Goal: Check status

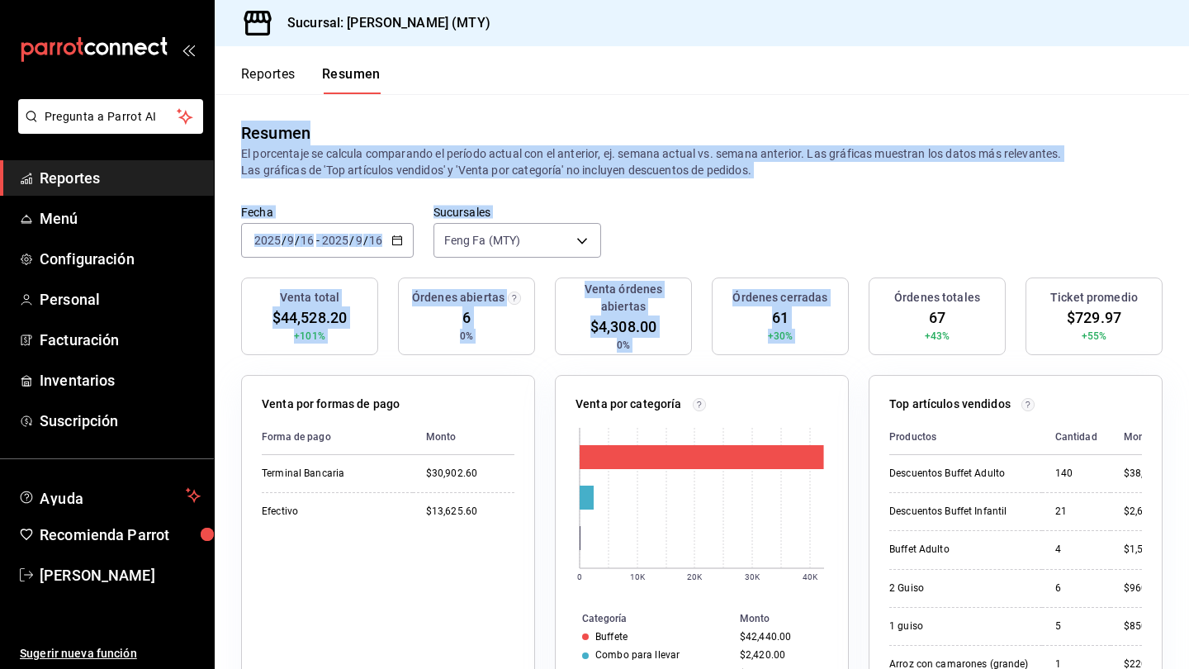
drag, startPoint x: 241, startPoint y: 122, endPoint x: 919, endPoint y: 287, distance: 697.6
click at [919, 287] on main "Resumen El porcentaje se calcula comparando el período actual con el anterior, …" at bounding box center [702, 604] width 974 height 1020
click at [841, 241] on div "Fecha 2025-09-16 2025 / 9 / 16 - 2025-09-16 2025 / 9 / 16 Sucursales Feng Fa (M…" at bounding box center [702, 241] width 974 height 73
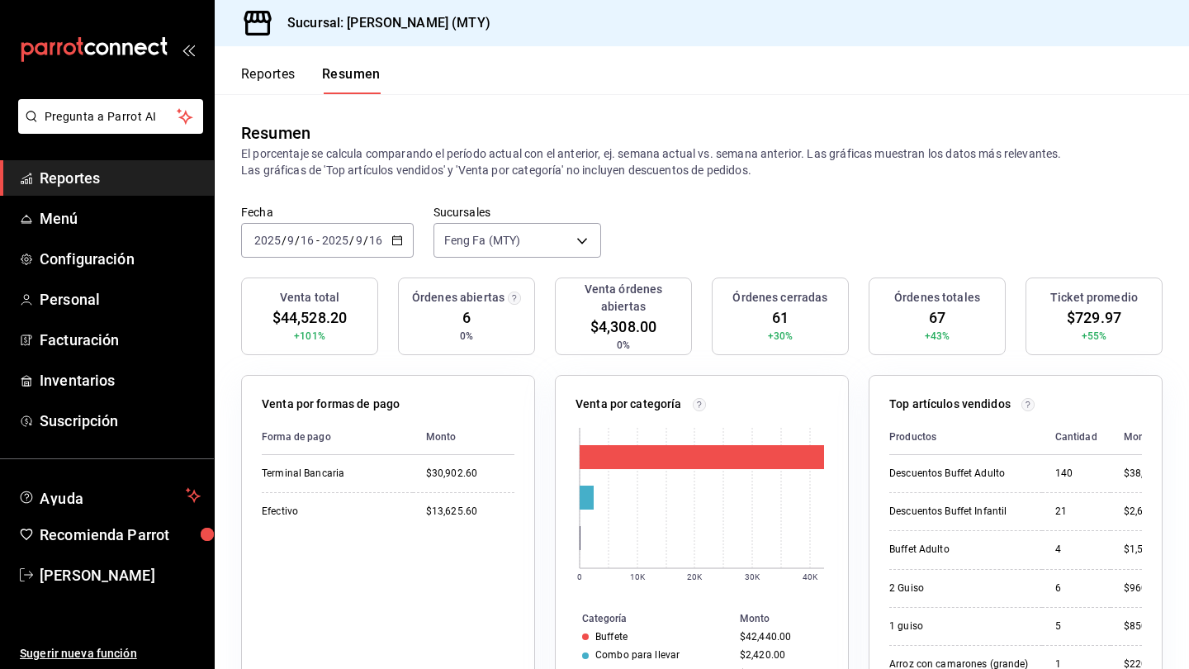
scroll to position [5, 0]
drag, startPoint x: 644, startPoint y: 43, endPoint x: 665, endPoint y: 69, distance: 34.0
click at [644, 43] on div "Sucursal: [PERSON_NAME] (MTY)" at bounding box center [702, 23] width 974 height 46
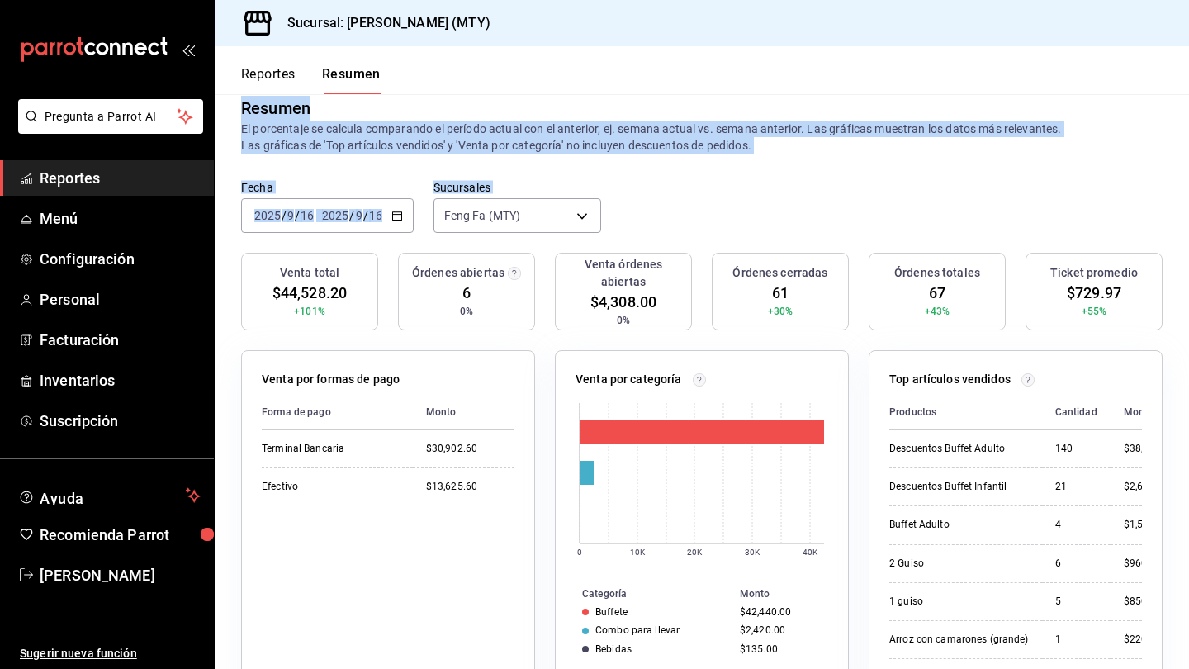
drag, startPoint x: 244, startPoint y: 111, endPoint x: 684, endPoint y: 213, distance: 451.6
click at [684, 213] on main "Resumen El porcentaje se calcula comparando el período actual con el anterior, …" at bounding box center [702, 579] width 974 height 1020
click at [681, 213] on div "Fecha 2025-09-16 2025 / 9 / 16 - 2025-09-16 2025 / 9 / 16 Sucursales Feng Fa (M…" at bounding box center [702, 216] width 974 height 73
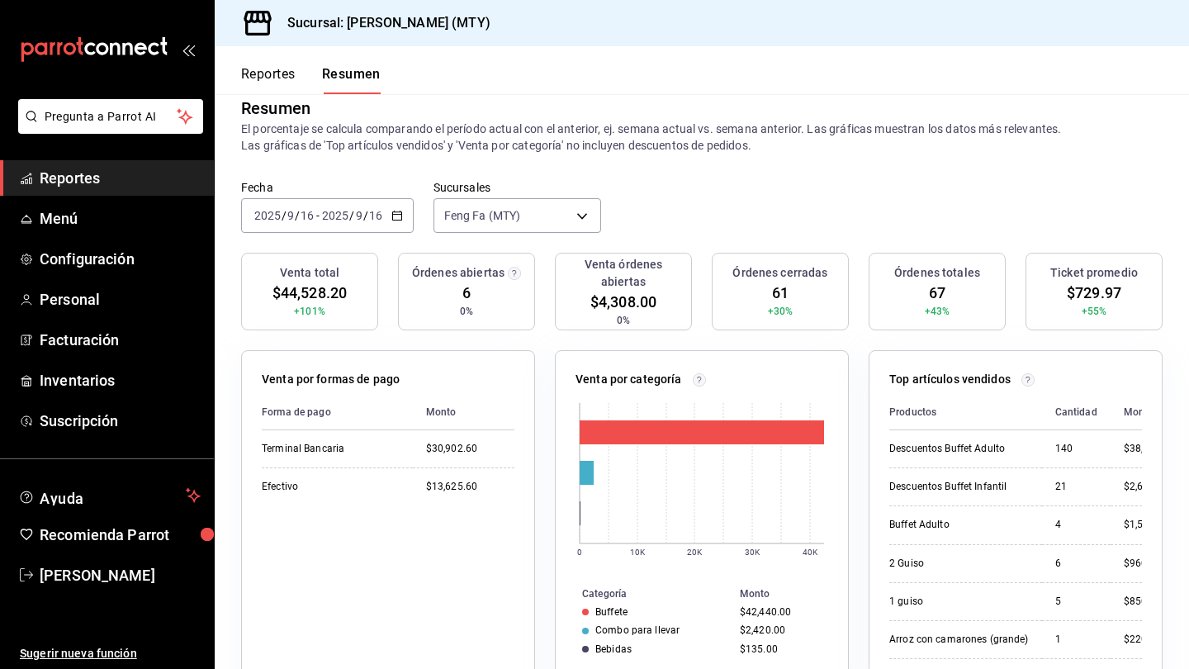
scroll to position [33, 0]
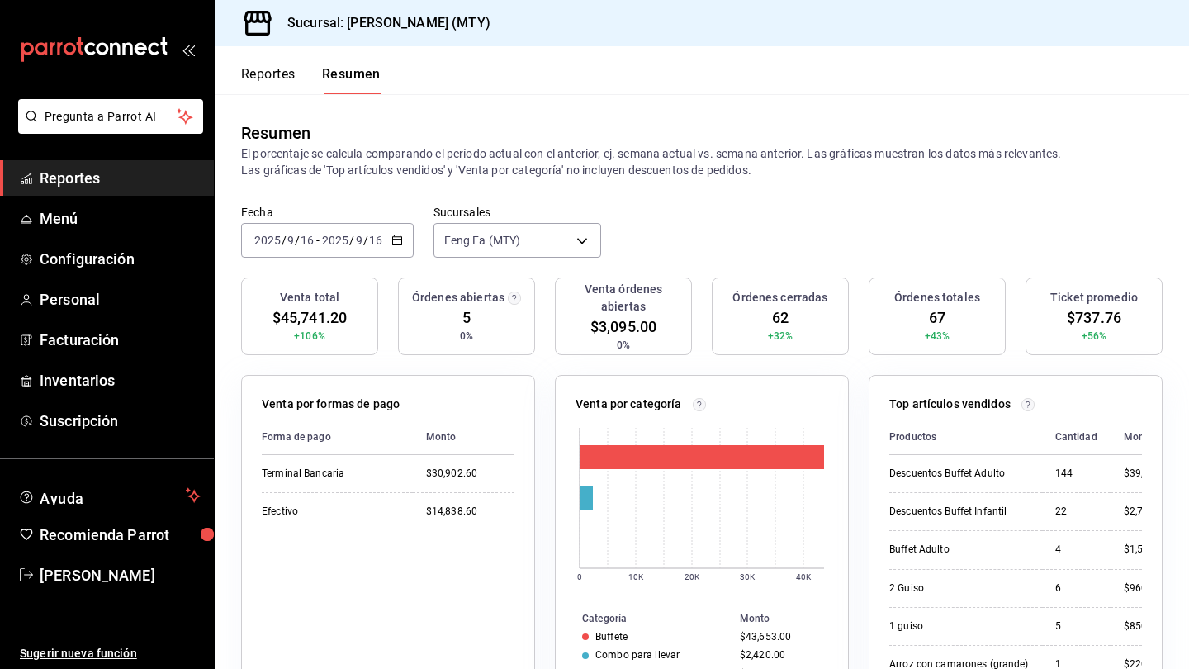
click at [341, 105] on div "Resumen El porcentaje se calcula comparando el período actual con el anterior, …" at bounding box center [702, 149] width 974 height 111
drag, startPoint x: 239, startPoint y: 132, endPoint x: 539, endPoint y: 193, distance: 306.7
click at [539, 193] on div "Resumen El porcentaje se calcula comparando el período actual con el anterior, …" at bounding box center [702, 149] width 974 height 111
click at [500, 184] on div "Resumen El porcentaje se calcula comparando el período actual con el anterior, …" at bounding box center [702, 149] width 974 height 111
click at [303, 251] on div "[DATE] [DATE] - [DATE] [DATE]" at bounding box center [327, 240] width 173 height 35
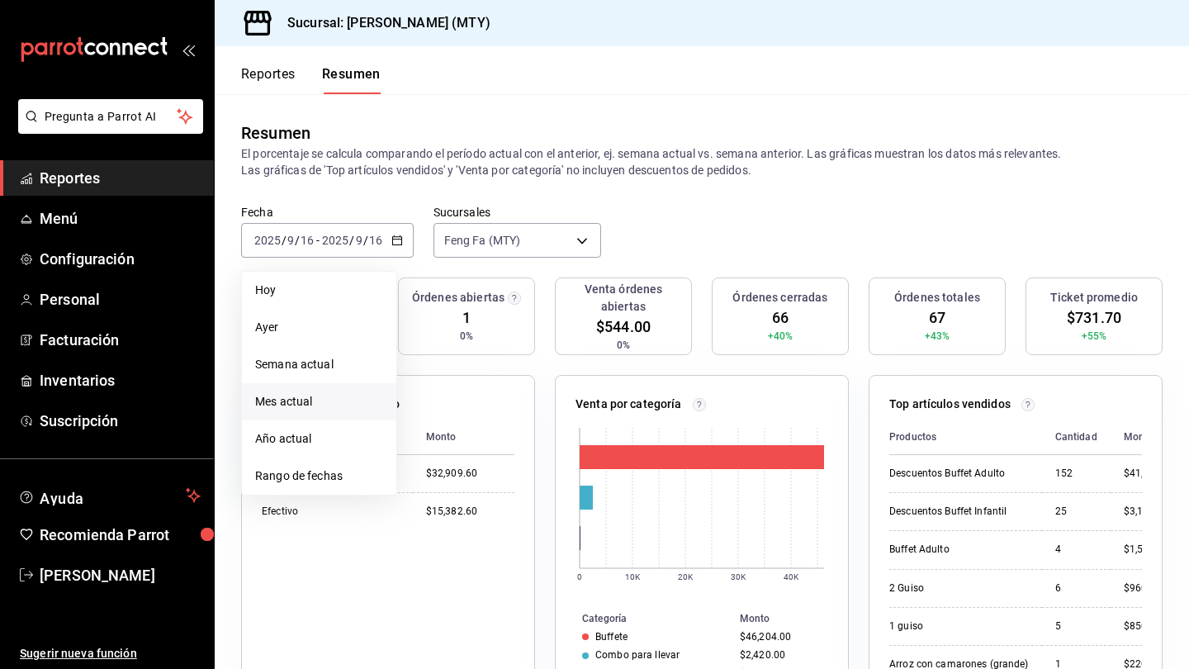
click at [303, 406] on span "Mes actual" at bounding box center [319, 401] width 128 height 17
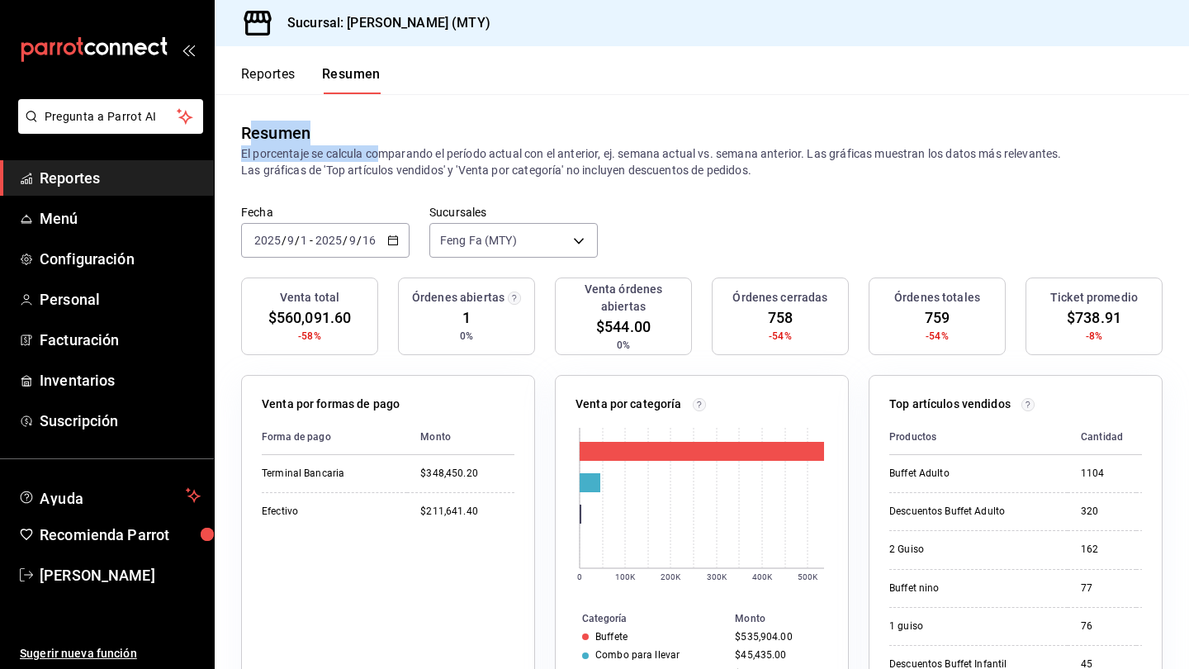
drag, startPoint x: 256, startPoint y: 134, endPoint x: 364, endPoint y: 154, distance: 110.0
click at [372, 154] on div "Resumen El porcentaje se calcula comparando el período actual con el anterior, …" at bounding box center [701, 150] width 921 height 58
click at [265, 127] on div "Resumen" at bounding box center [275, 133] width 69 height 25
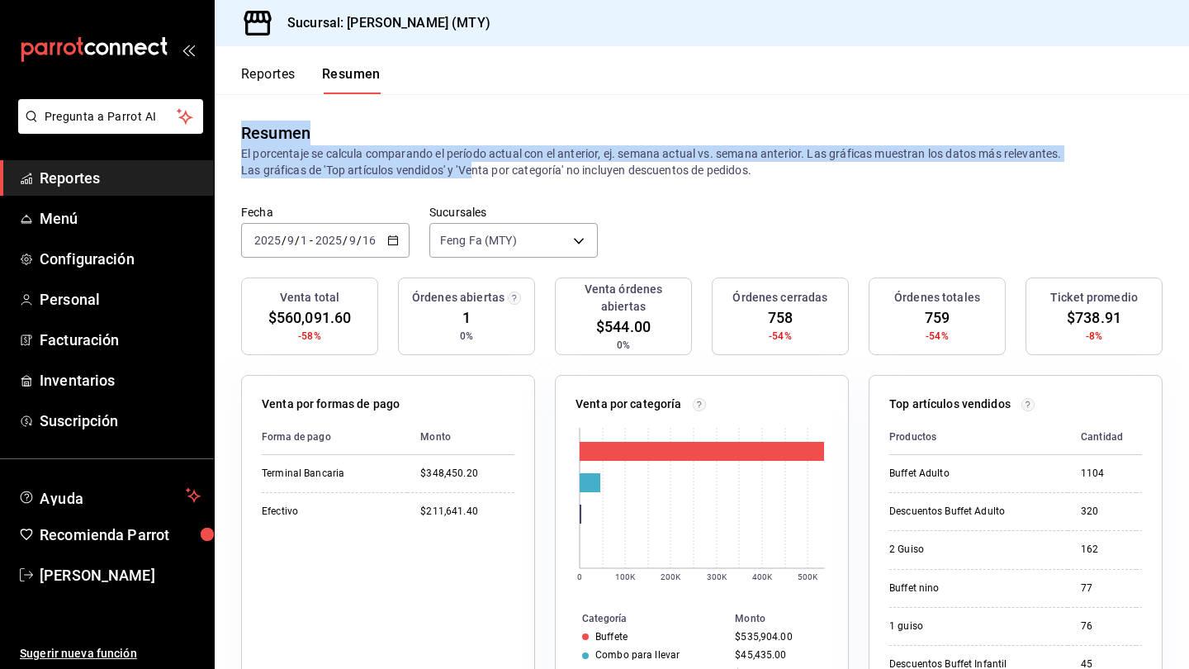
drag, startPoint x: 243, startPoint y: 130, endPoint x: 470, endPoint y: 173, distance: 231.1
click at [470, 173] on div "Resumen El porcentaje se calcula comparando el período actual con el anterior, …" at bounding box center [701, 150] width 921 height 58
click at [414, 125] on div "Resumen" at bounding box center [701, 133] width 921 height 25
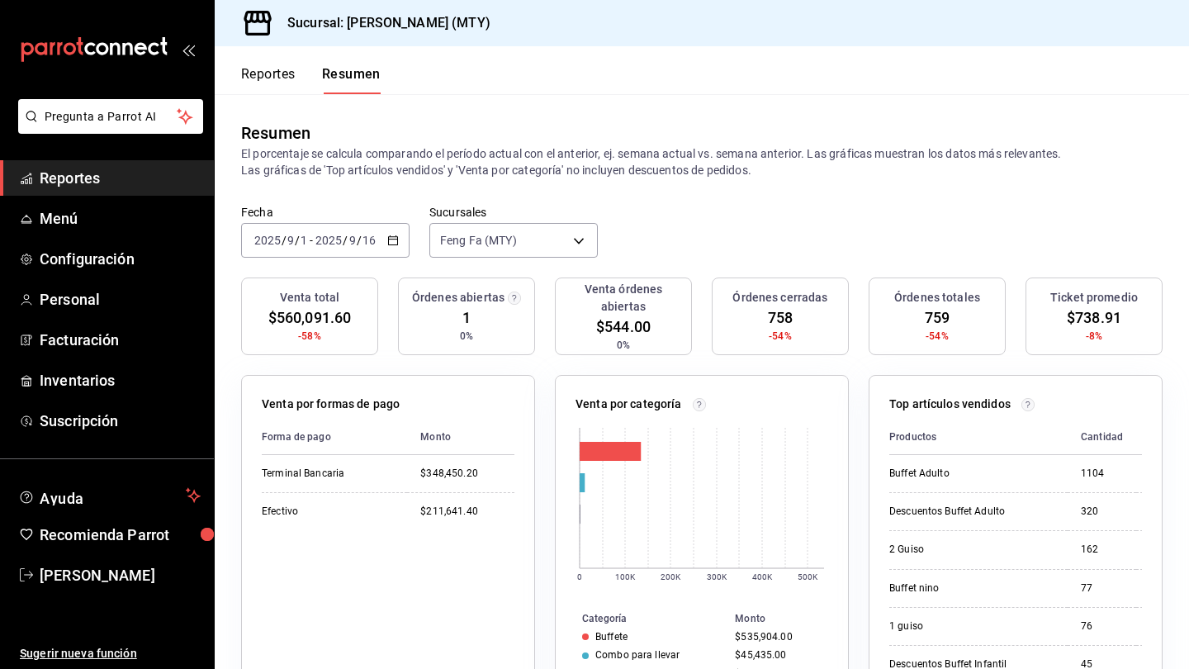
scroll to position [6, 0]
click at [384, 243] on div "[DATE] [DATE] - [DATE] [DATE]" at bounding box center [325, 240] width 168 height 35
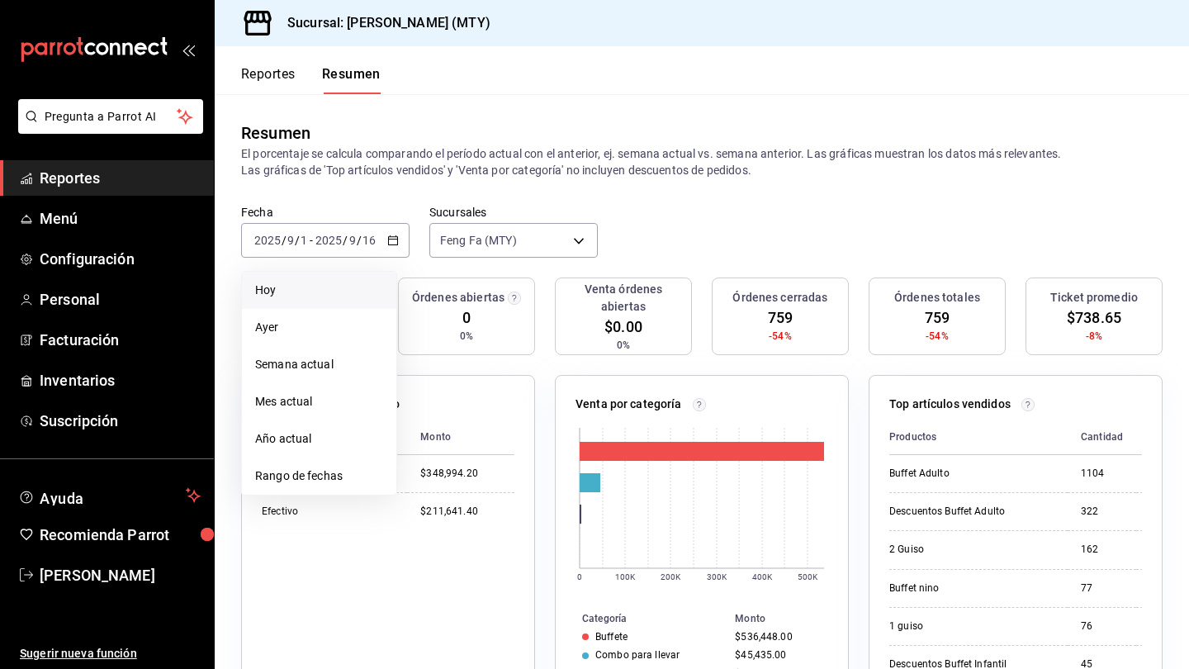
click at [313, 298] on span "Hoy" at bounding box center [319, 290] width 128 height 17
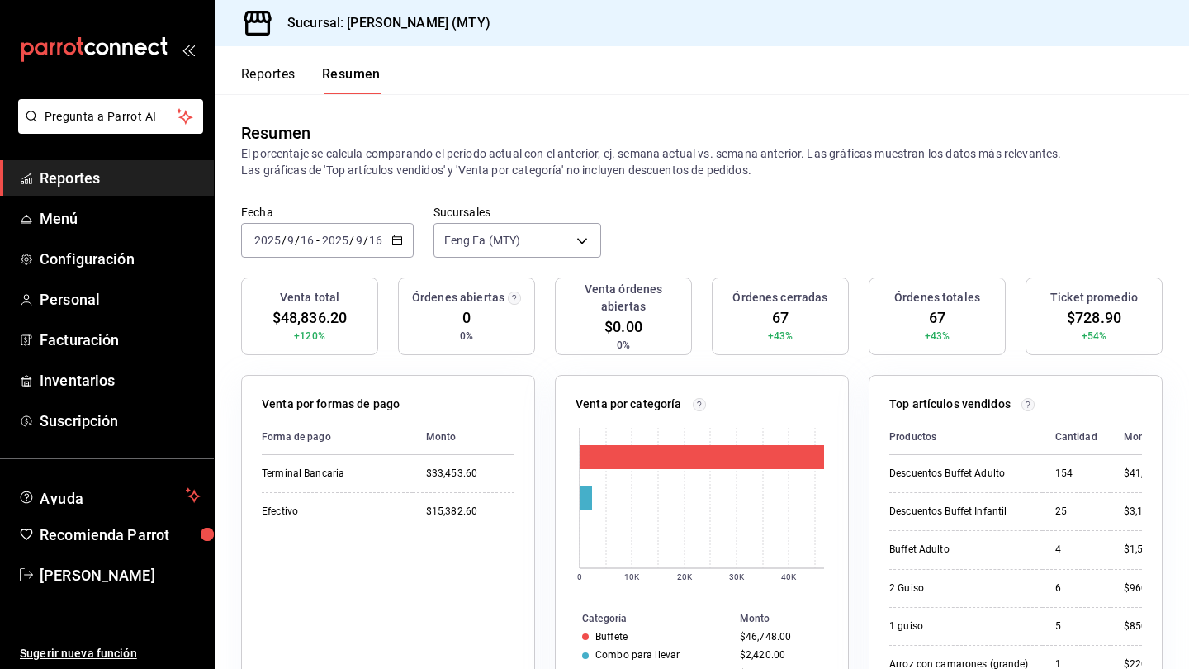
click at [764, 213] on div "Fecha 2025-09-16 2025 / 9 / 16 - 2025-09-16 2025 / 9 / 16 Sucursales Feng Fa (M…" at bounding box center [702, 241] width 974 height 73
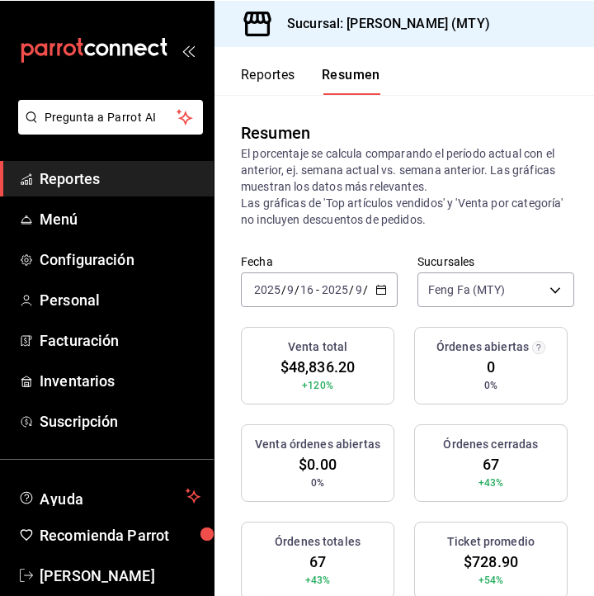
scroll to position [1, 0]
